Goal: Transaction & Acquisition: Purchase product/service

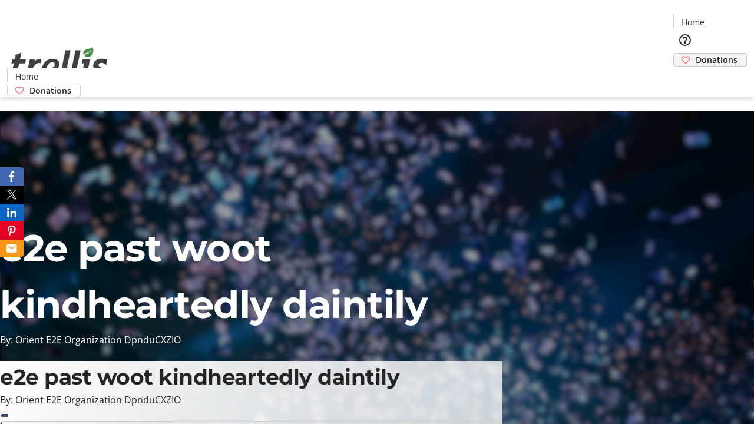
click at [695, 54] on span "Donations" at bounding box center [716, 60] width 42 height 12
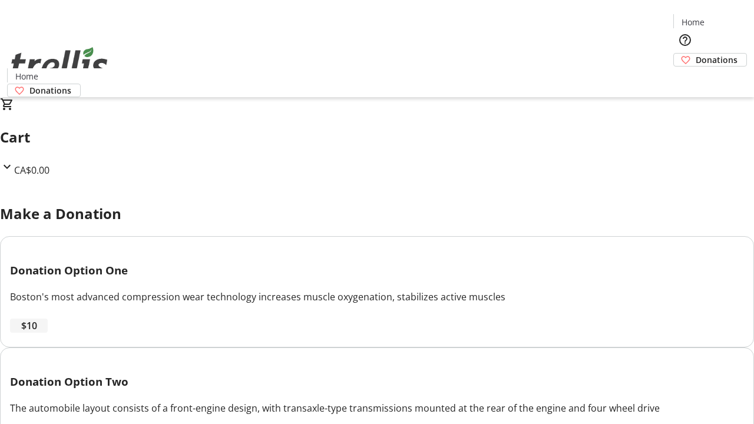
click at [37, 333] on span "$10" at bounding box center [29, 326] width 16 height 14
